Goal: Task Accomplishment & Management: Complete application form

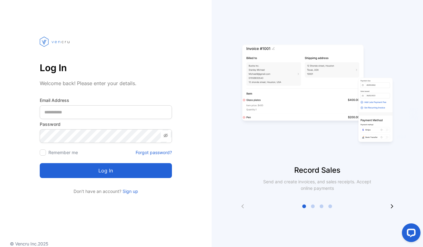
click at [390, 202] on div "Record Sales Send and create invoices, and sales receipts. Accept online paymen…" at bounding box center [316, 117] width 211 height 184
click at [390, 206] on icon at bounding box center [391, 205] width 5 height 5
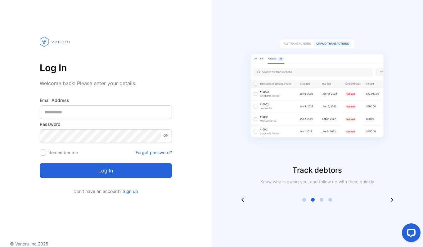
click at [390, 206] on div "Track debtors Know who is owing you, and follow up with them quickly" at bounding box center [316, 123] width 211 height 247
click at [391, 199] on icon at bounding box center [391, 199] width 5 height 5
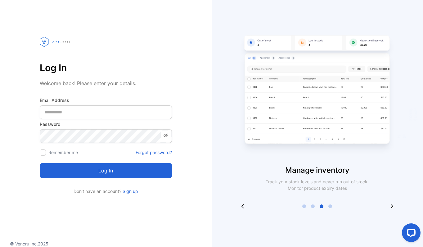
click at [391, 199] on div "Manage inventory Track your stock levels and never run out of stock. Monitor pr…" at bounding box center [316, 117] width 211 height 184
